Goal: Task Accomplishment & Management: Use online tool/utility

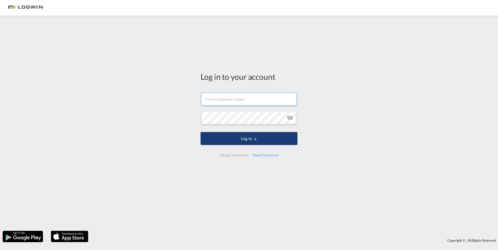
type input "[PERSON_NAME][EMAIL_ADDRESS][PERSON_NAME][DOMAIN_NAME]"
click at [248, 135] on button "Log In" at bounding box center [248, 138] width 97 height 13
